Goal: Information Seeking & Learning: Find specific fact

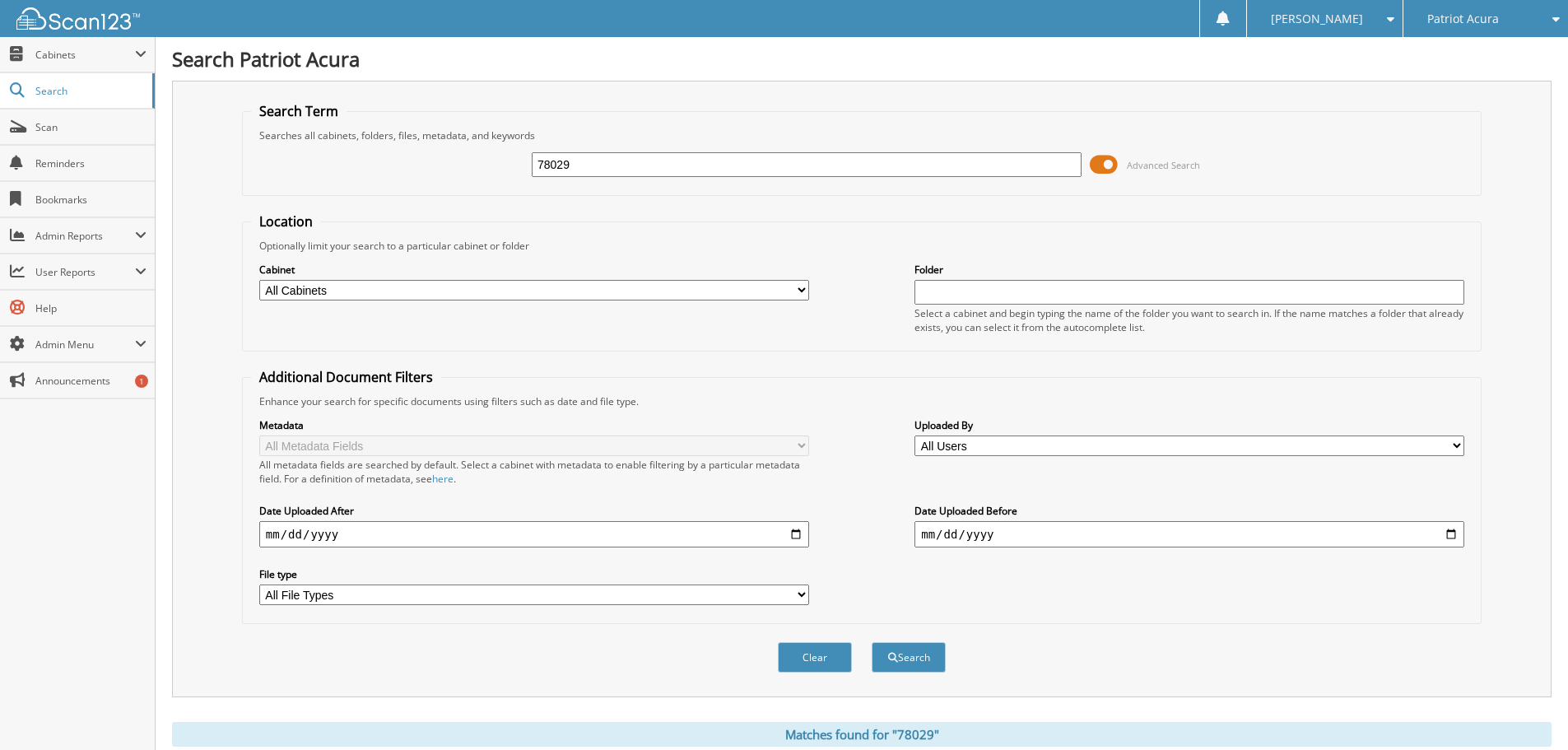
drag, startPoint x: 558, startPoint y: 177, endPoint x: 310, endPoint y: 194, distance: 248.6
click at [310, 194] on fieldset "Search Term Searches all cabinets, folders, files, metadata, and keywords 78029…" at bounding box center [861, 149] width 1240 height 94
drag, startPoint x: 578, startPoint y: 174, endPoint x: 445, endPoint y: 172, distance: 133.0
click at [445, 172] on div "78029 Advanced Search" at bounding box center [861, 165] width 1221 height 45
paste input "22V3769A"
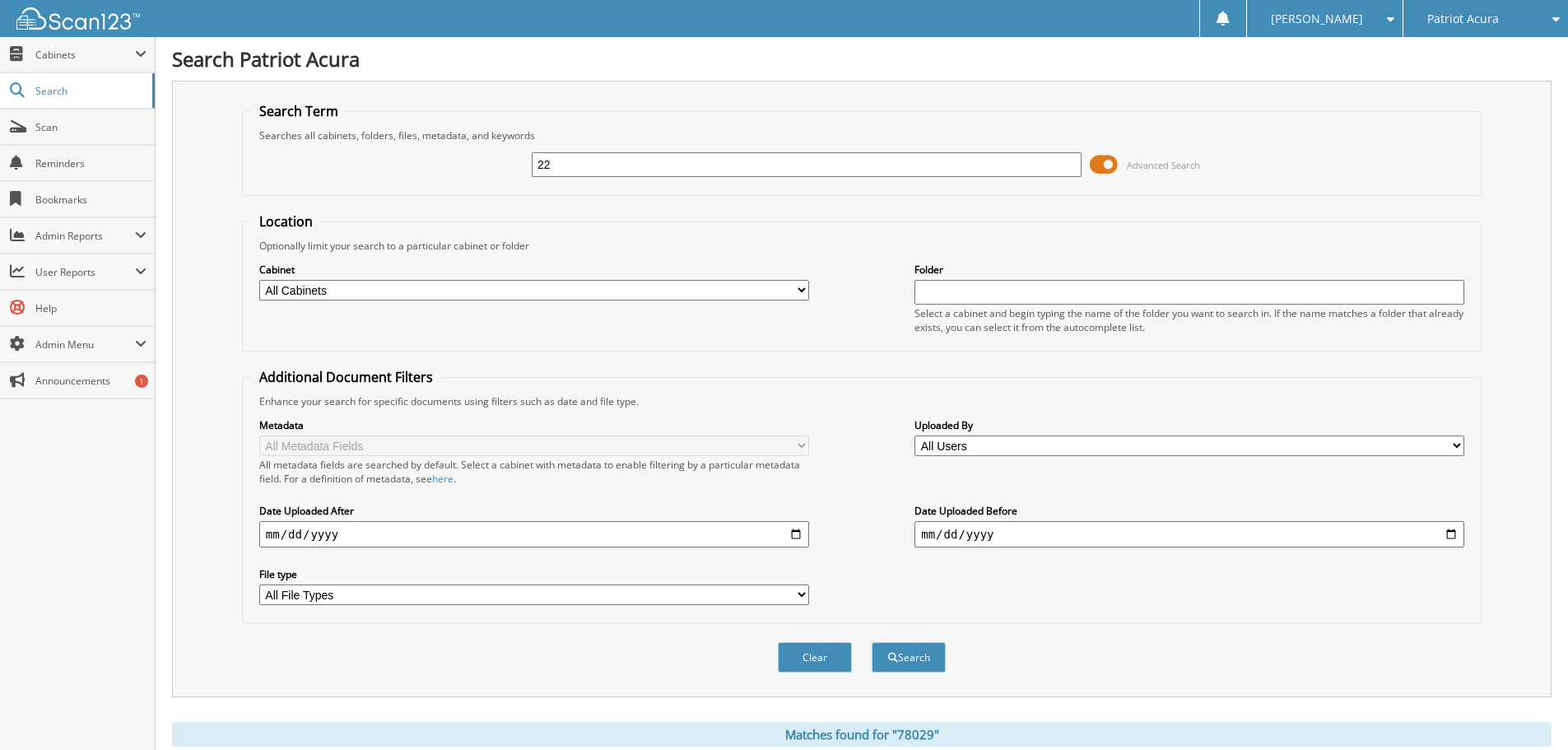
type input "2"
type input "12713"
click at [872, 641] on button "Search" at bounding box center [909, 656] width 74 height 31
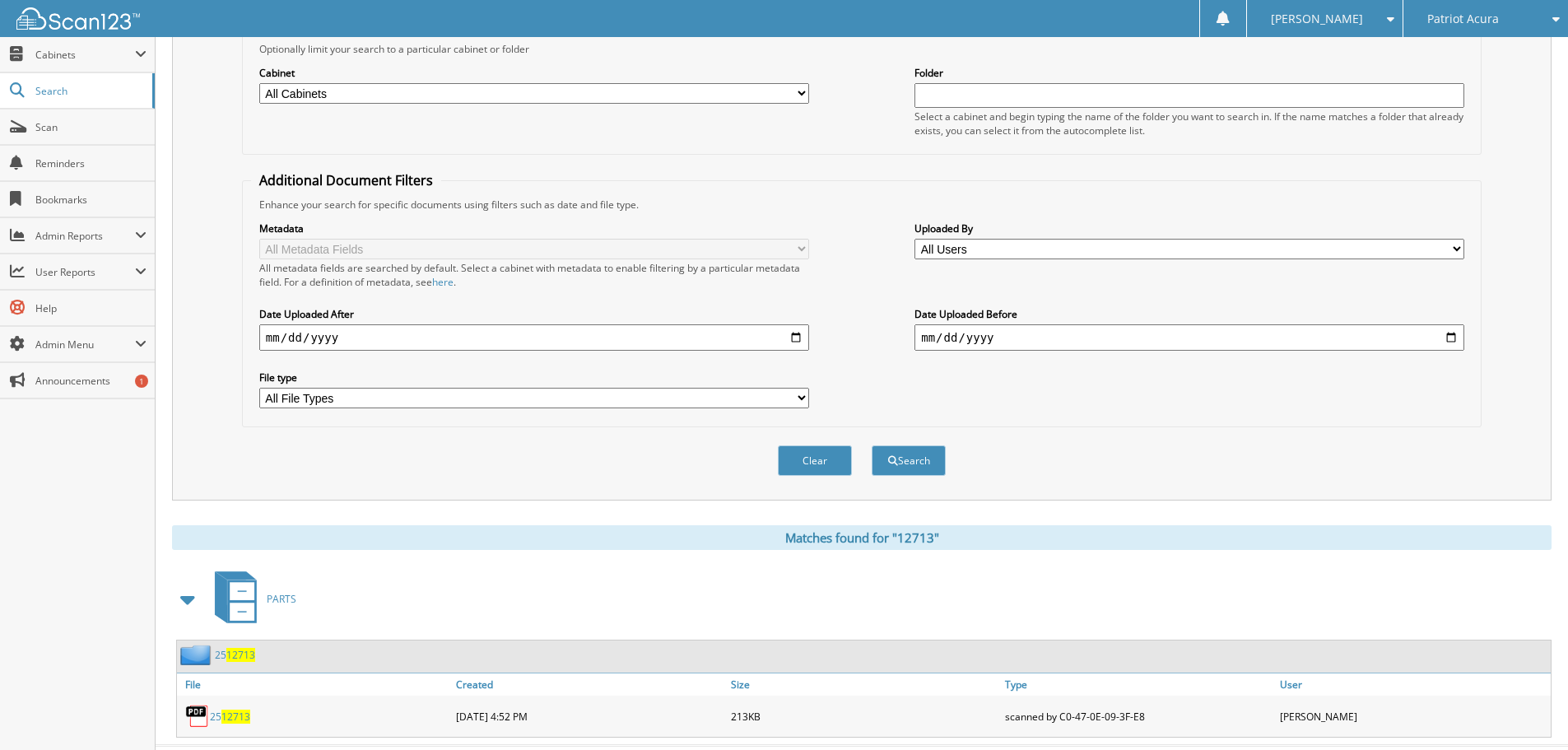
scroll to position [235, 0]
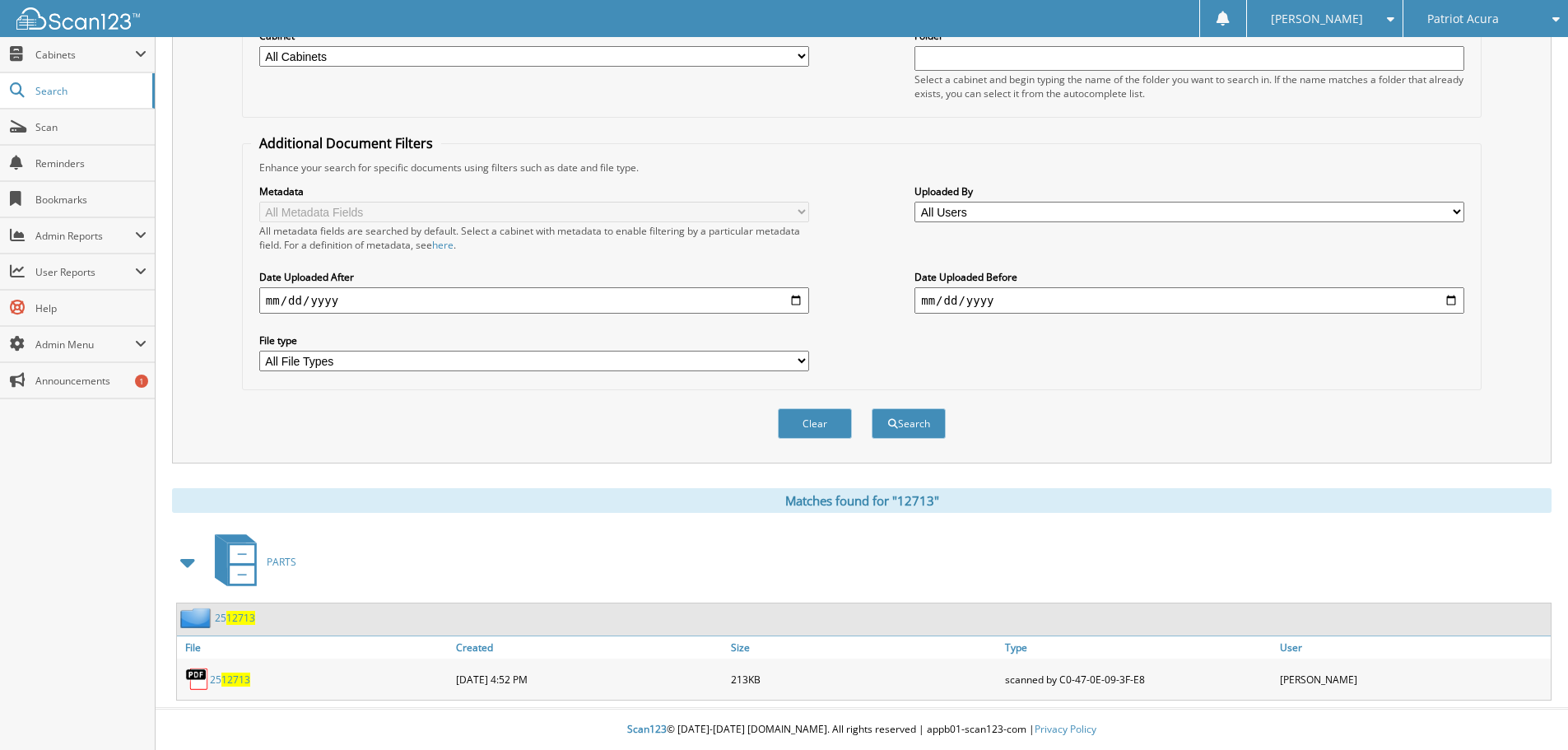
click at [231, 679] on span "12713" at bounding box center [236, 679] width 29 height 14
